Goal: Transaction & Acquisition: Download file/media

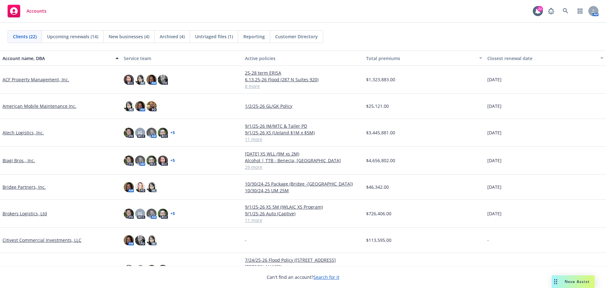
click at [18, 161] on link "Biagi Bros., Inc." at bounding box center [19, 160] width 33 height 7
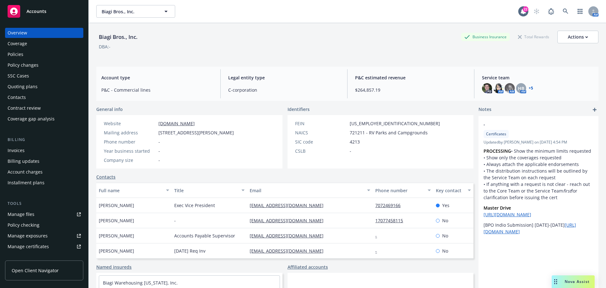
click at [39, 244] on div "Manage certificates" at bounding box center [28, 246] width 41 height 10
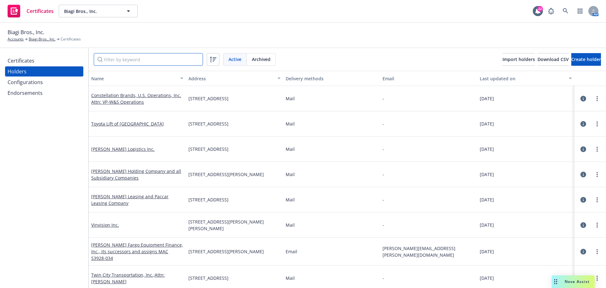
click at [139, 58] on input "Filter by keyword" at bounding box center [148, 59] width 109 height 13
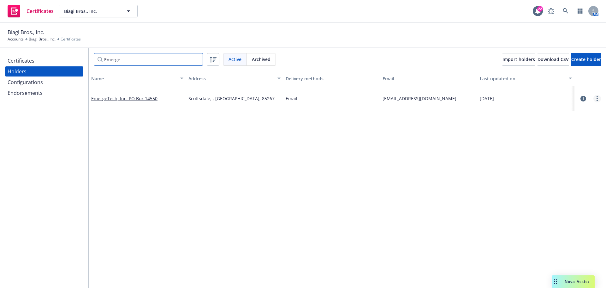
type input "Emerge"
click at [595, 99] on link "more" at bounding box center [598, 99] width 8 height 8
click at [570, 134] on link "View certificates" at bounding box center [561, 136] width 69 height 13
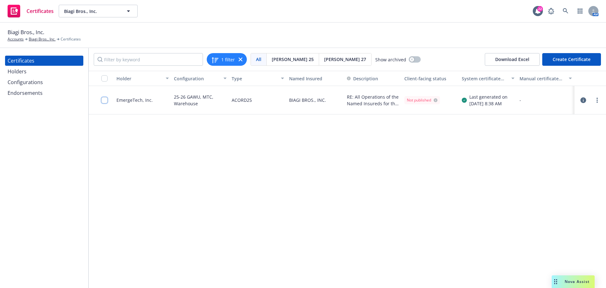
click at [106, 103] on input "checkbox" at bounding box center [104, 100] width 6 height 6
click at [258, 276] on div "Download certificate" at bounding box center [267, 274] width 48 height 12
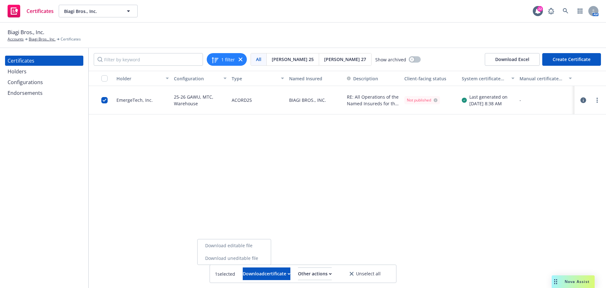
click at [266, 257] on link "Download uneditable file" at bounding box center [234, 258] width 73 height 13
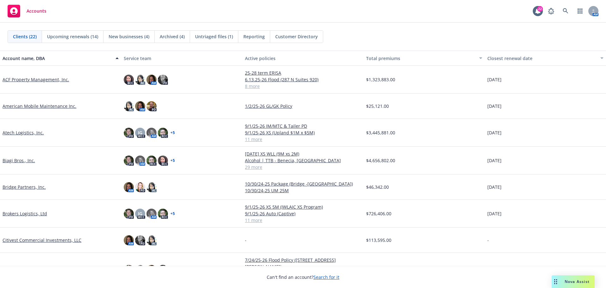
click at [29, 130] on link "Atech Logistics, Inc." at bounding box center [23, 132] width 41 height 7
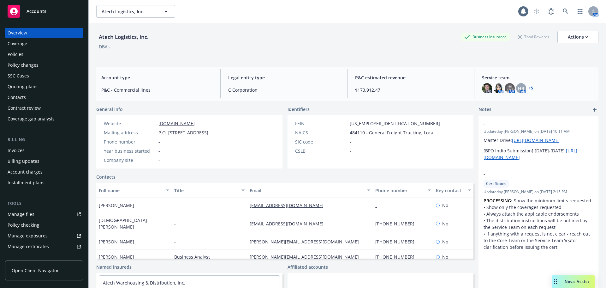
click at [23, 53] on div "Policies" at bounding box center [16, 54] width 16 height 10
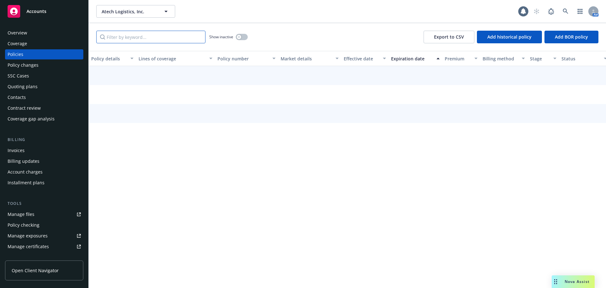
click at [150, 39] on input "Filter by keyword..." at bounding box center [150, 37] width 109 height 13
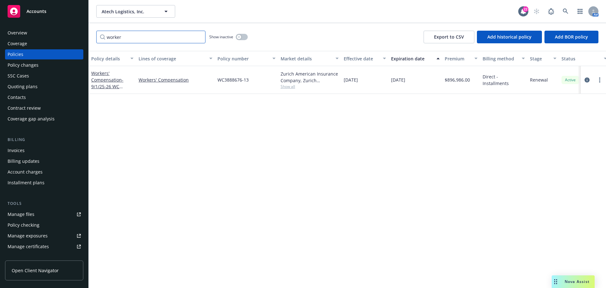
type input "worker"
click at [108, 84] on span "- 9/1/25-26 WC (Captive)" at bounding box center [107, 86] width 32 height 19
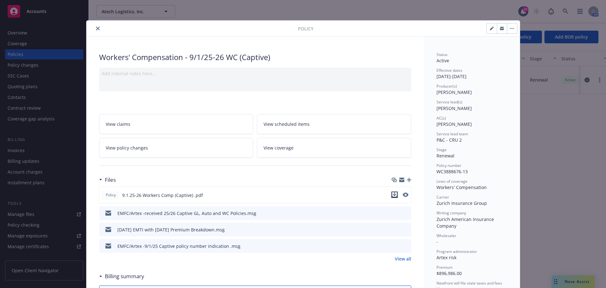
click at [395, 194] on icon "download file" at bounding box center [394, 194] width 5 height 5
click at [96, 30] on icon "close" at bounding box center [98, 29] width 4 height 4
